Goal: Transaction & Acquisition: Subscribe to service/newsletter

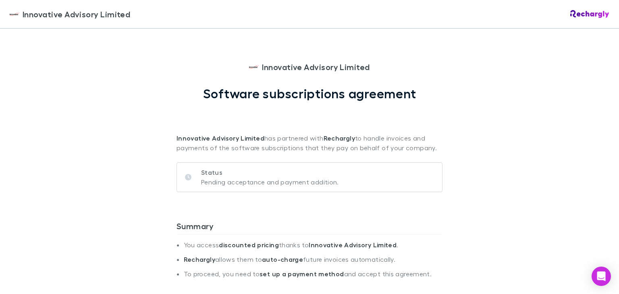
click at [486, 169] on div "Innovative Advisory Limited Innovative Advisory Limited Software subscriptions …" at bounding box center [309, 147] width 619 height 294
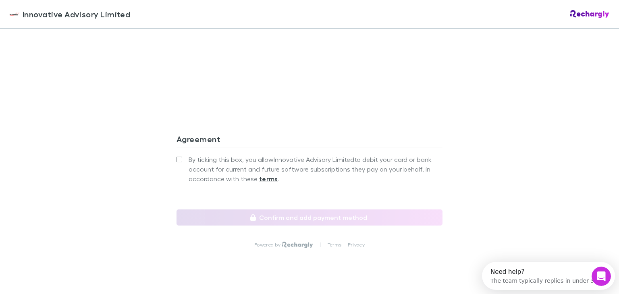
scroll to position [725, 0]
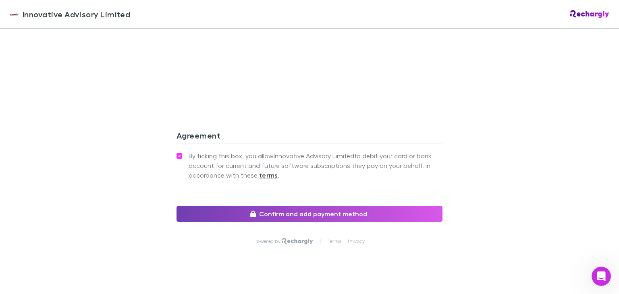
click at [274, 206] on button "Confirm and add payment method" at bounding box center [310, 214] width 266 height 16
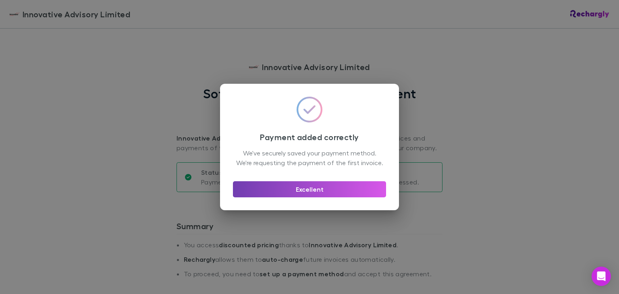
click at [311, 195] on button "Excellent" at bounding box center [309, 189] width 153 height 16
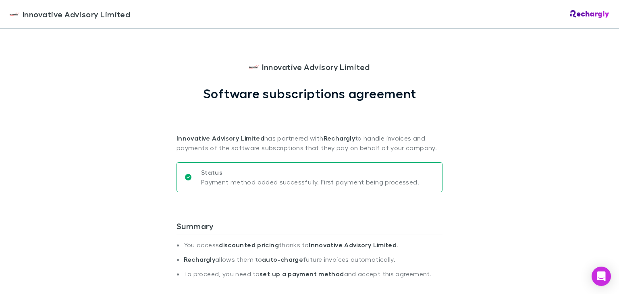
click at [476, 163] on div "Innovative Advisory Limited Innovative Advisory Limited Software subscriptions …" at bounding box center [309, 147] width 619 height 294
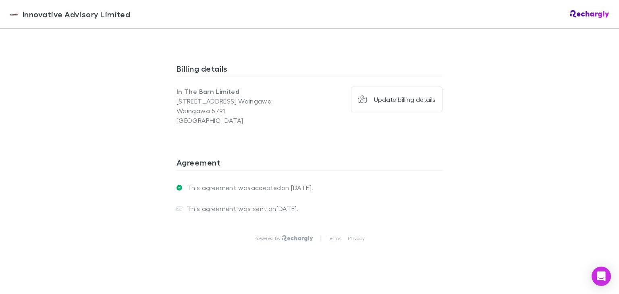
scroll to position [614, 0]
